Goal: Information Seeking & Learning: Learn about a topic

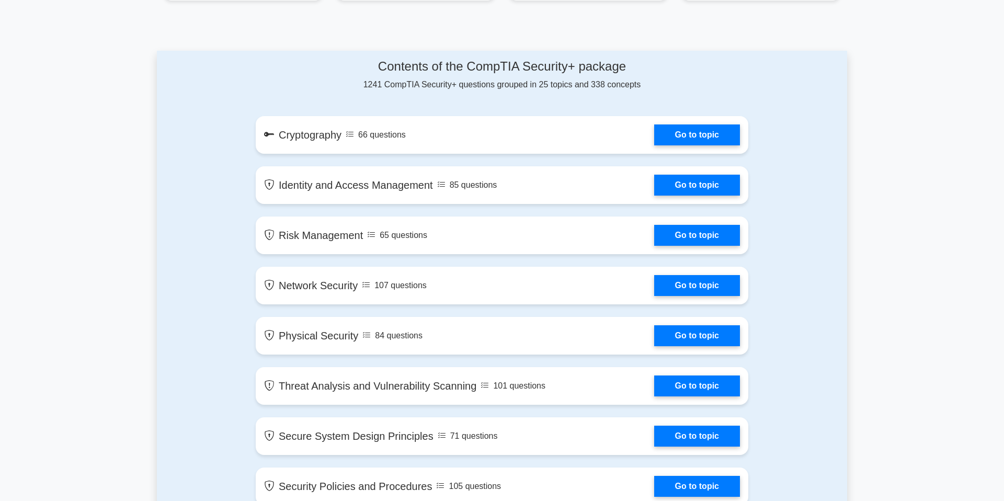
scroll to position [518, 0]
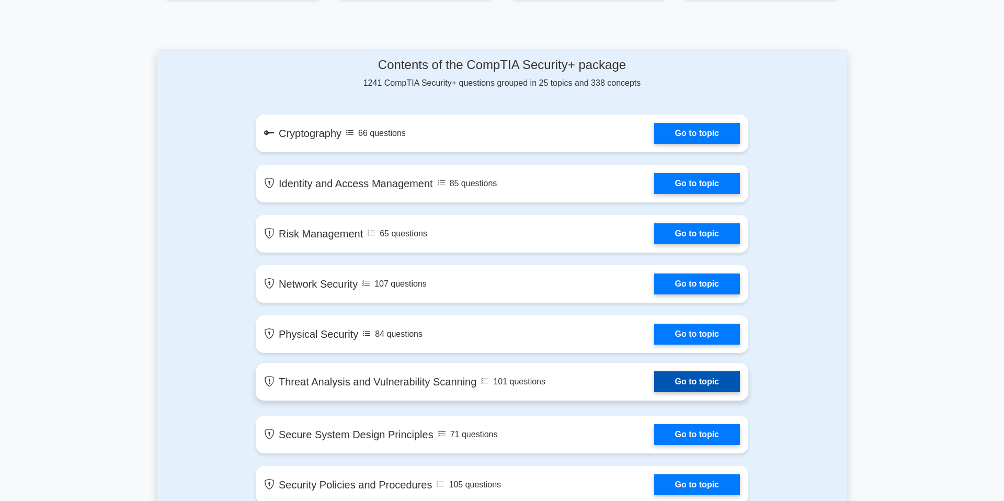
click at [699, 376] on link "Go to topic" at bounding box center [697, 381] width 86 height 21
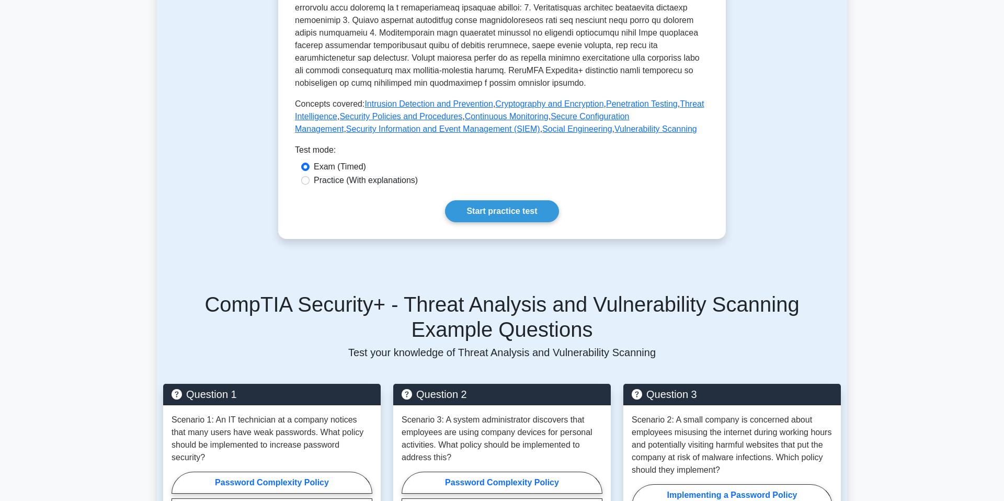
scroll to position [454, 0]
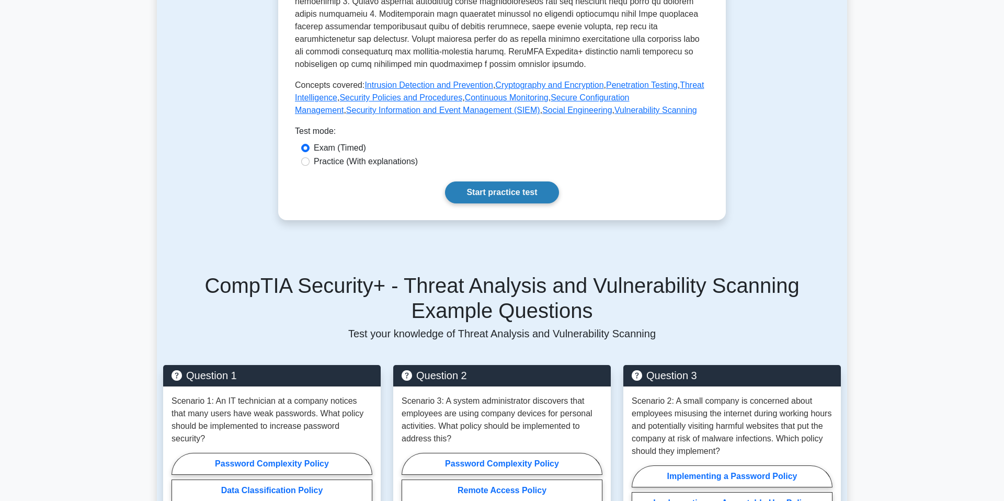
click at [501, 199] on link "Start practice test" at bounding box center [501, 192] width 113 height 22
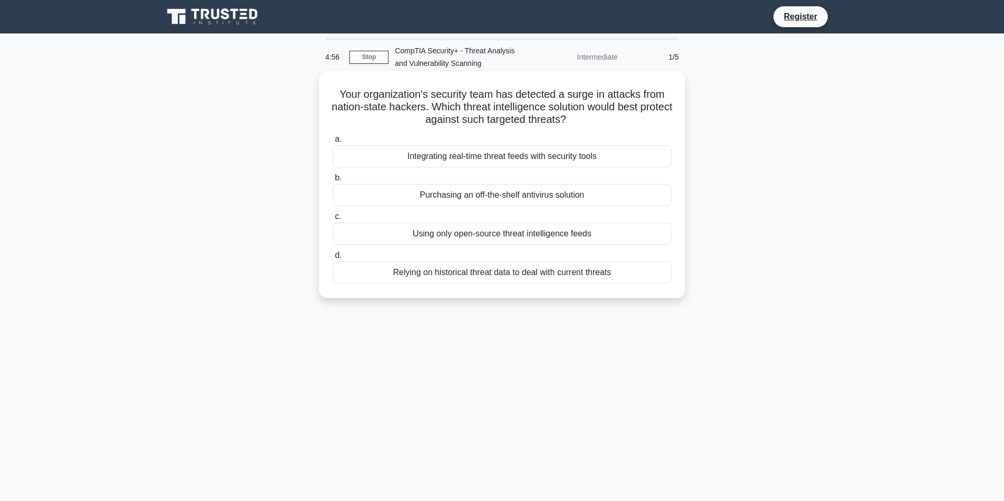
click at [505, 194] on div "Purchasing an off-the-shelf antivirus solution" at bounding box center [502, 195] width 339 height 22
click at [333, 181] on input "b. Purchasing an off-the-shelf antivirus solution" at bounding box center [333, 178] width 0 height 7
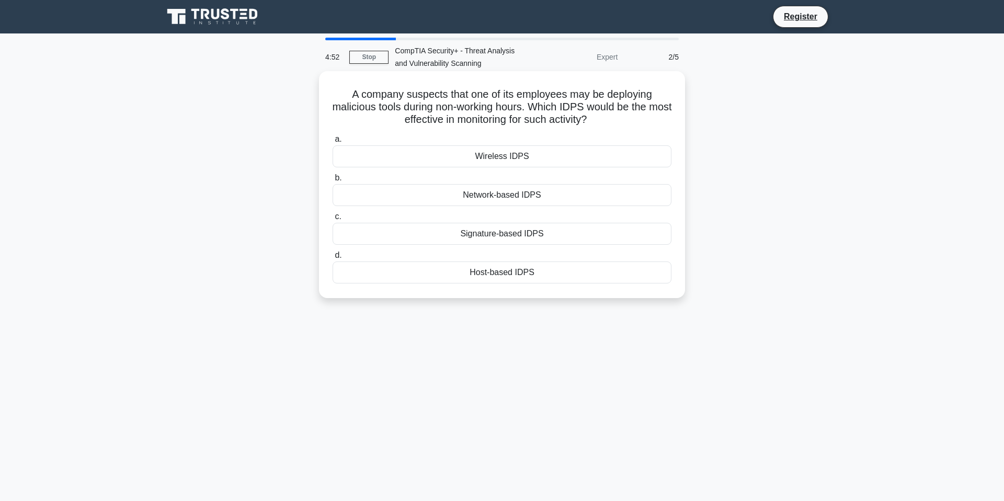
click at [498, 237] on div "Signature-based IDPS" at bounding box center [502, 234] width 339 height 22
click at [333, 220] on input "c. Signature-based IDPS" at bounding box center [333, 216] width 0 height 7
